Goal: Information Seeking & Learning: Compare options

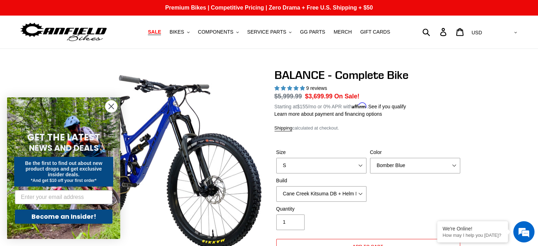
click at [112, 107] on icon "Close dialog" at bounding box center [111, 106] width 5 height 5
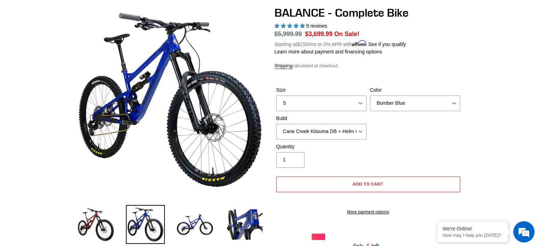
scroll to position [65, 0]
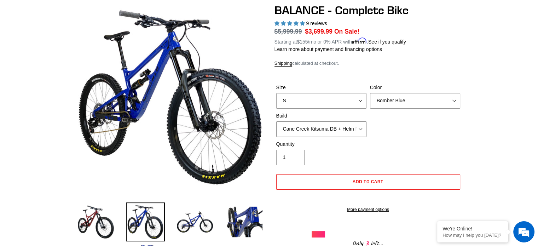
click at [344, 133] on select "Cane Creek Kitsuma DB + Helm MKII + SRAM GX Cane Creek Kitsuma DB + Helm MKII +…" at bounding box center [321, 129] width 90 height 16
click at [276, 121] on select "Cane Creek Kitsuma DB + Helm MKII + SRAM GX Cane Creek Kitsuma DB + Helm MKII +…" at bounding box center [321, 129] width 90 height 16
drag, startPoint x: 487, startPoint y: 147, endPoint x: 328, endPoint y: 128, distance: 160.0
click at [328, 128] on select "Cane Creek Kitsuma DB + Helm MKII + SRAM GX Cane Creek Kitsuma DB + Helm MKII +…" at bounding box center [321, 129] width 90 height 16
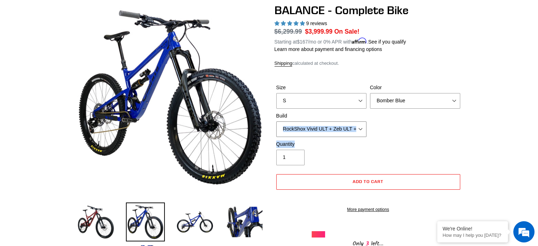
click at [276, 121] on select "Cane Creek Kitsuma DB + Helm MKII + SRAM GX Cane Creek Kitsuma DB + Helm MKII +…" at bounding box center [321, 129] width 90 height 16
click at [355, 133] on select "Cane Creek Kitsuma DB + Helm MKII + SRAM GX Cane Creek Kitsuma DB + Helm MKII +…" at bounding box center [321, 129] width 90 height 16
click at [276, 121] on select "Cane Creek Kitsuma DB + Helm MKII + SRAM GX Cane Creek Kitsuma DB + Helm MKII +…" at bounding box center [321, 129] width 90 height 16
click at [340, 133] on select "Cane Creek Kitsuma DB + Helm MKII + SRAM GX Cane Creek Kitsuma DB + Helm MKII +…" at bounding box center [321, 129] width 90 height 16
click at [276, 121] on select "Cane Creek Kitsuma DB + Helm MKII + SRAM GX Cane Creek Kitsuma DB + Helm MKII +…" at bounding box center [321, 129] width 90 height 16
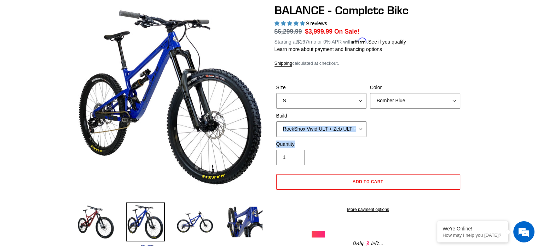
click at [361, 130] on select "Cane Creek Kitsuma DB + Helm MKII + SRAM GX Cane Creek Kitsuma DB + Helm MKII +…" at bounding box center [321, 129] width 90 height 16
click at [276, 121] on select "Cane Creek Kitsuma DB + Helm MKII + SRAM GX Cane Creek Kitsuma DB + Helm MKII +…" at bounding box center [321, 129] width 90 height 16
click at [348, 123] on select "Cane Creek Kitsuma DB + Helm MKII + SRAM GX Cane Creek Kitsuma DB + Helm MKII +…" at bounding box center [321, 129] width 90 height 16
select select "Cane Creek Kitsuma DB + Helm MKII + Shimano XT"
click at [276, 121] on select "Cane Creek Kitsuma DB + Helm MKII + SRAM GX Cane Creek Kitsuma DB + Helm MKII +…" at bounding box center [321, 129] width 90 height 16
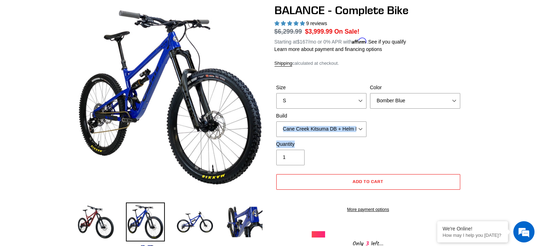
click at [442, 140] on div "Quantity 1" at bounding box center [369, 154] width 188 height 28
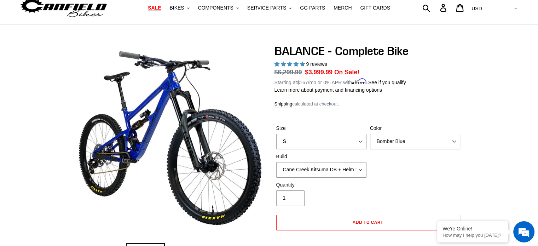
scroll to position [24, 0]
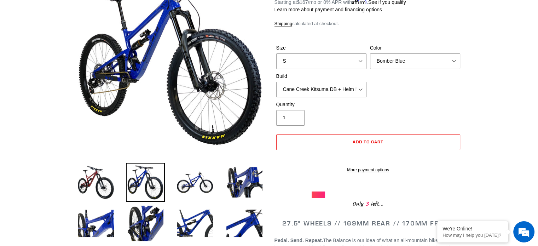
scroll to position [83, 0]
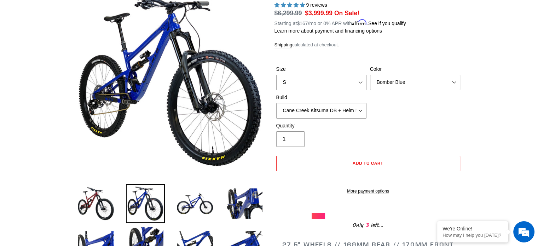
click at [405, 85] on select "Bomber Blue Goat's Blood Stealth Black" at bounding box center [415, 83] width 90 height 16
click at [370, 75] on select "Bomber Blue Goat's Blood Stealth Black" at bounding box center [415, 83] width 90 height 16
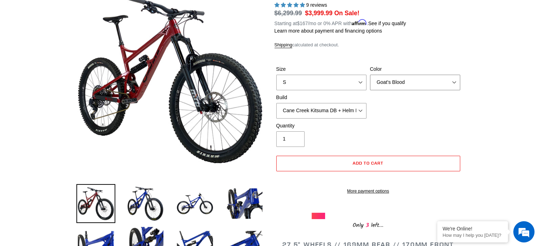
click at [439, 83] on select "Bomber Blue Goat's Blood Stealth Black" at bounding box center [415, 83] width 90 height 16
select select "Stealth Black"
click at [370, 75] on select "Bomber Blue Goat's Blood Stealth Black" at bounding box center [415, 83] width 90 height 16
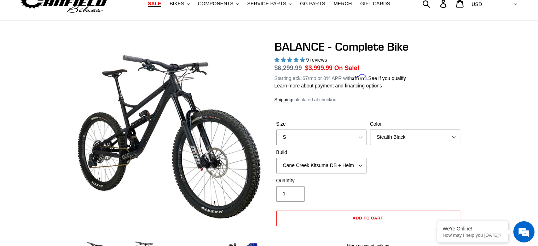
scroll to position [28, 0]
click at [333, 165] on select "Cane Creek Kitsuma DB + Helm MKII + SRAM GX Cane Creek Kitsuma DB + Helm MKII +…" at bounding box center [321, 166] width 90 height 16
click at [360, 168] on select "Cane Creek Kitsuma DB + Helm MKII + SRAM GX Cane Creek Kitsuma DB + Helm MKII +…" at bounding box center [321, 166] width 90 height 16
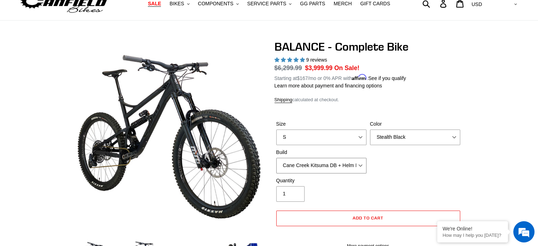
click at [360, 168] on select "Cane Creek Kitsuma DB + Helm MKII + SRAM GX Cane Creek Kitsuma DB + Helm MKII +…" at bounding box center [321, 166] width 90 height 16
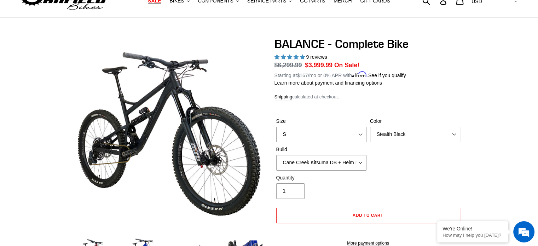
scroll to position [31, 0]
